Goal: Find specific page/section: Find specific page/section

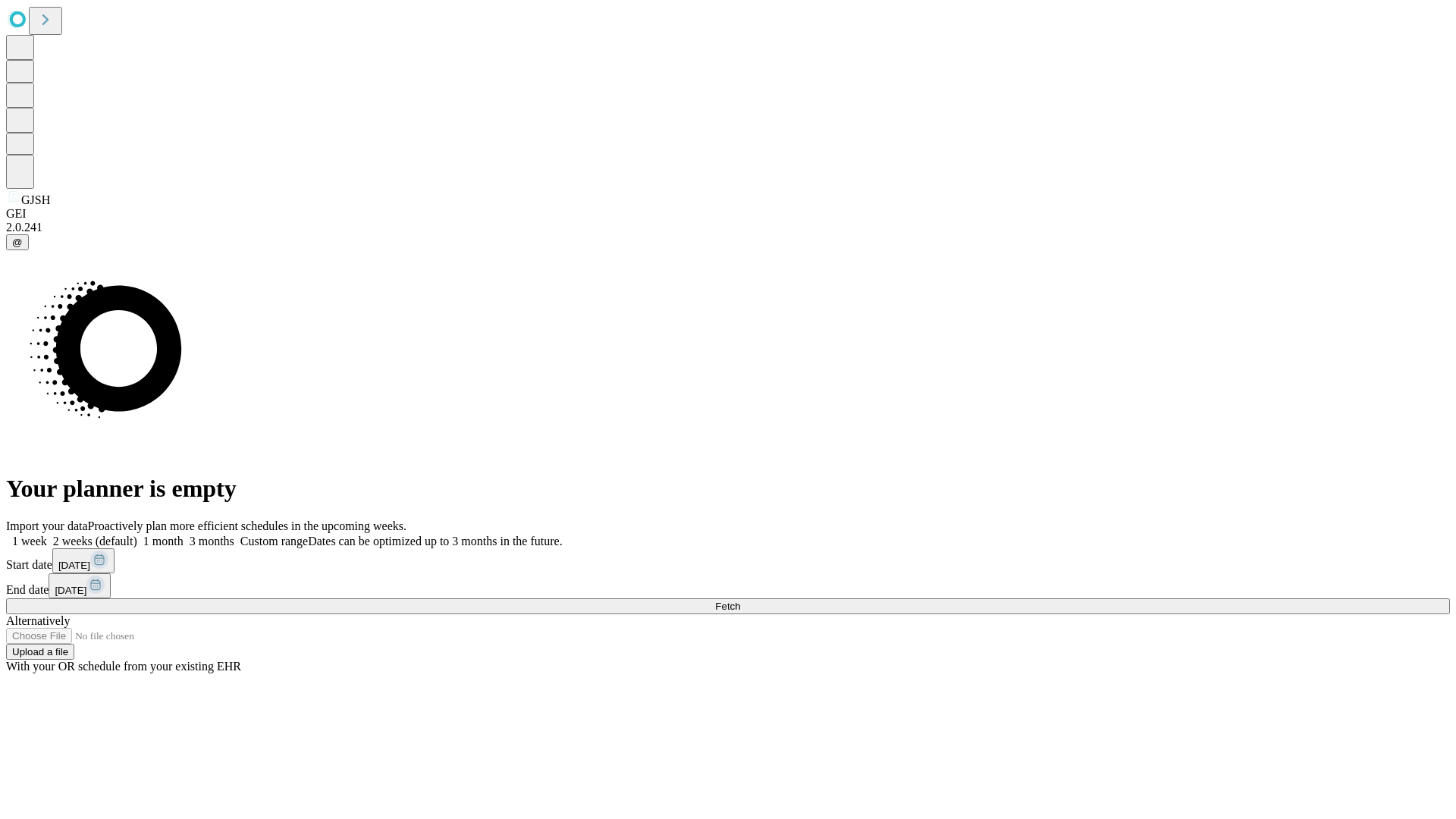
click at [740, 600] on span "Fetch" at bounding box center [727, 606] width 25 height 11
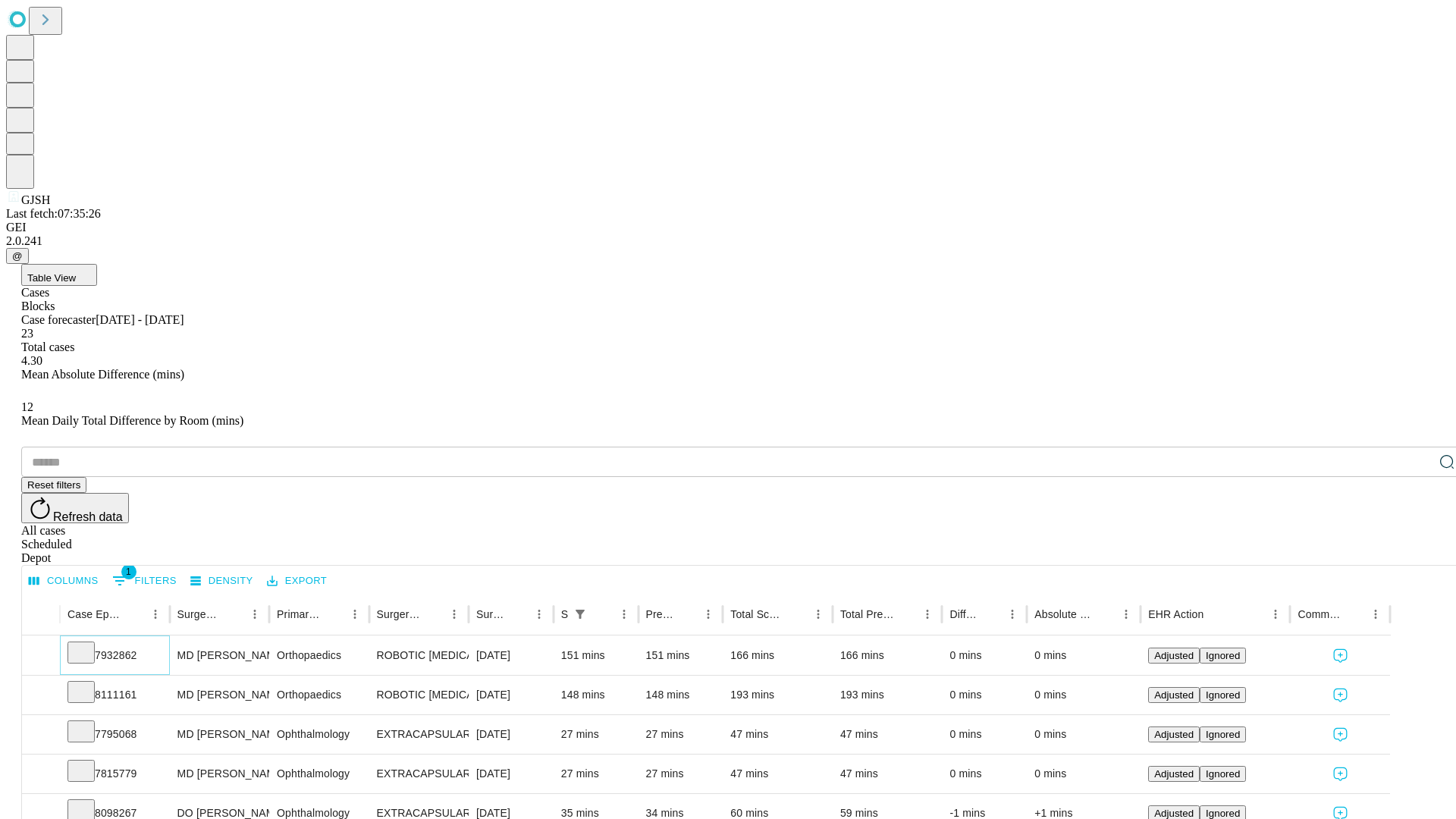
click at [88, 644] on icon at bounding box center [82, 651] width 15 height 15
